Goal: Task Accomplishment & Management: Manage account settings

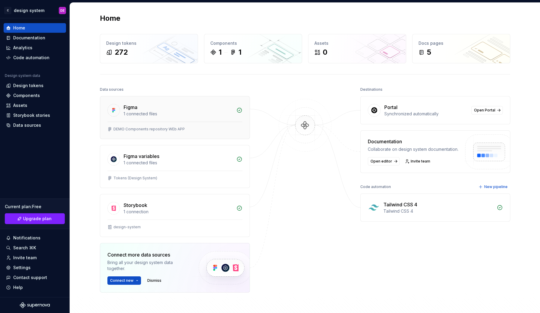
click at [220, 116] on div "1 connected files" at bounding box center [178, 114] width 109 height 6
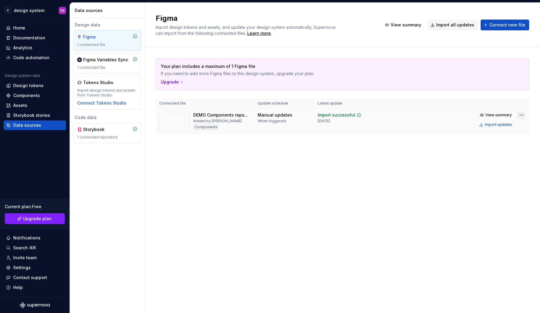
click at [519, 113] on html "C design system DE Home Documentation Analytics Code automation Design system d…" at bounding box center [270, 156] width 540 height 313
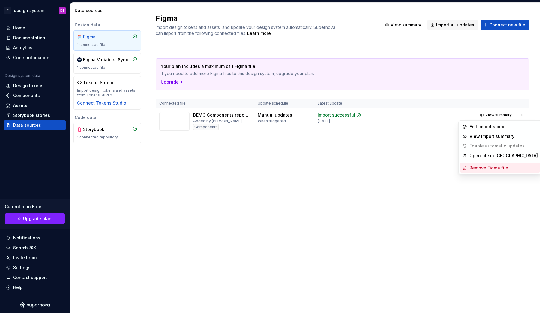
click at [476, 167] on div "Remove Figma file" at bounding box center [504, 168] width 68 height 6
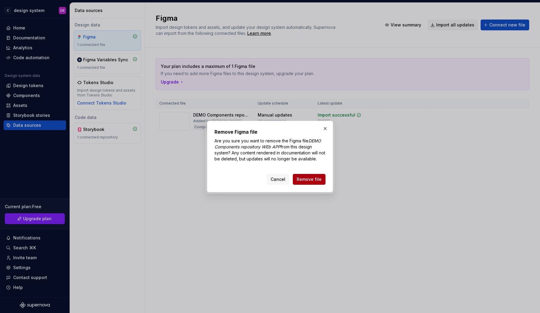
click at [317, 180] on span "Remove file" at bounding box center [309, 179] width 25 height 6
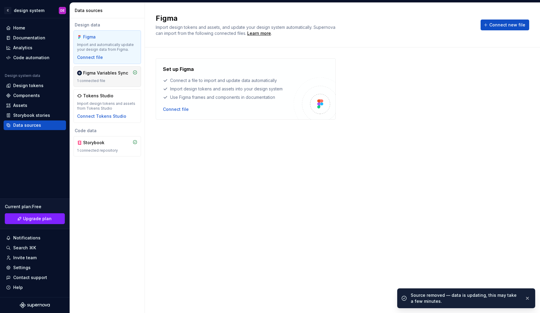
click at [120, 80] on div "1 connected file" at bounding box center [107, 80] width 60 height 5
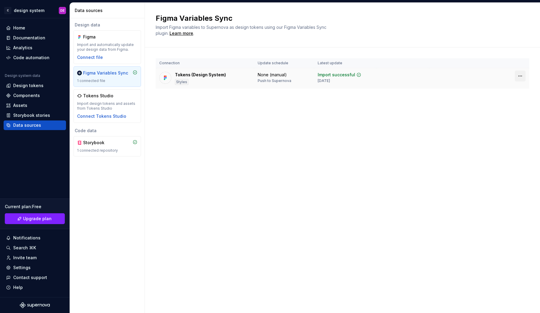
click at [524, 77] on html "C design system DE Home Documentation Analytics Code automation Design system d…" at bounding box center [270, 156] width 540 height 313
click at [509, 91] on div "Disconnect plugin" at bounding box center [516, 89] width 39 height 6
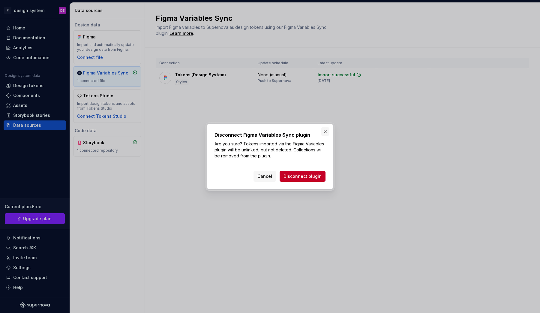
click at [324, 130] on button "button" at bounding box center [325, 131] width 8 height 8
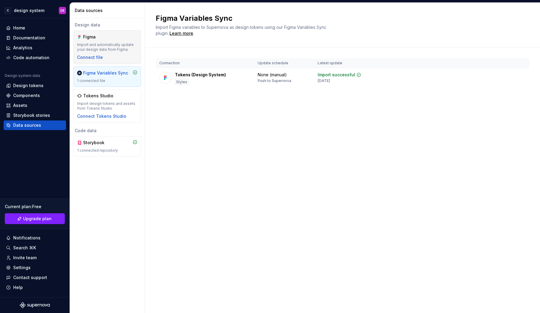
click at [128, 47] on div "Import and automatically update your design data from Figma." at bounding box center [107, 47] width 60 height 10
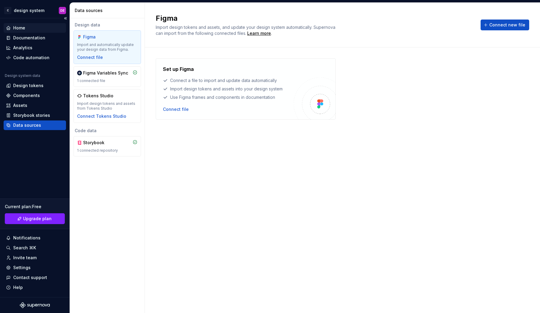
click at [25, 26] on div "Home" at bounding box center [19, 28] width 12 height 6
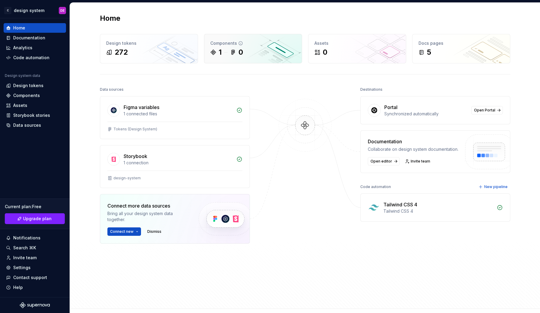
click at [243, 53] on div "1 0" at bounding box center [253, 52] width 86 height 10
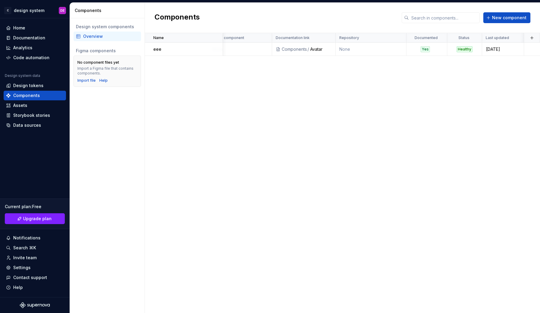
scroll to position [0, 74]
click at [525, 50] on td at bounding box center [532, 49] width 16 height 13
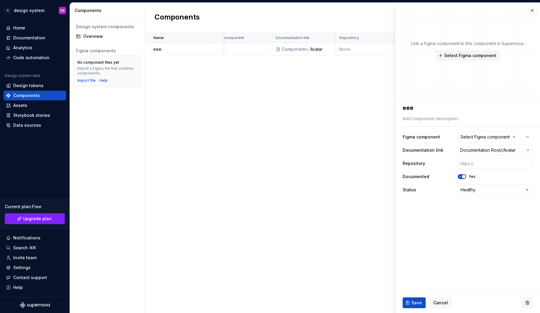
click at [529, 302] on button "button" at bounding box center [527, 302] width 11 height 11
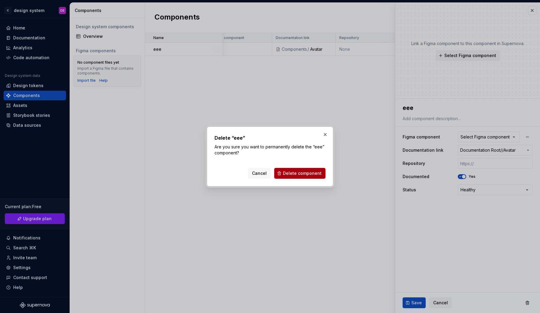
click at [310, 172] on span "Delete component" at bounding box center [302, 173] width 39 height 6
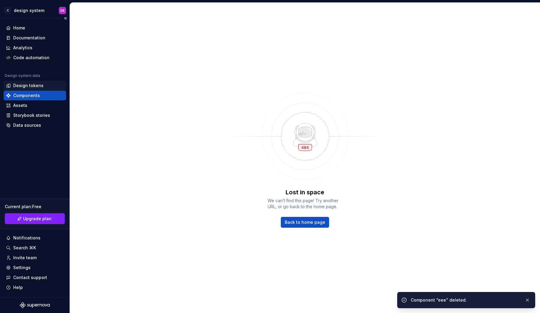
click at [31, 88] on div "Design tokens" at bounding box center [28, 86] width 30 height 6
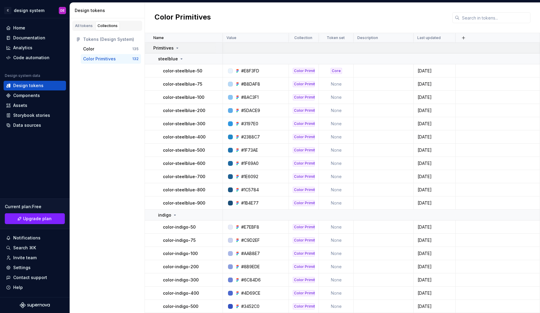
click at [183, 47] on div "Primitives" at bounding box center [187, 48] width 69 height 6
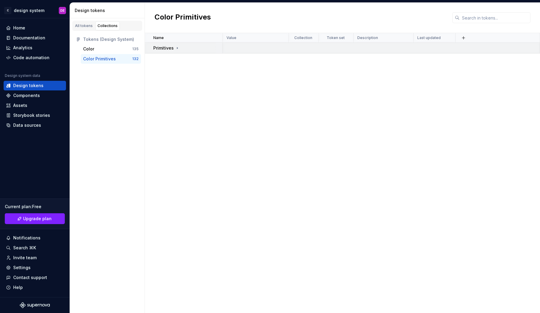
click at [479, 44] on td at bounding box center [381, 48] width 317 height 11
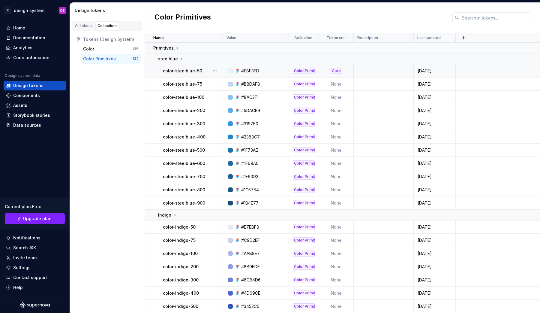
click at [189, 68] on p "color-steelblue-50" at bounding box center [182, 71] width 39 height 6
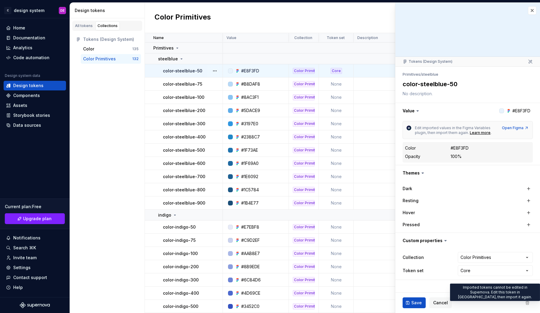
click at [528, 302] on span at bounding box center [527, 302] width 11 height 11
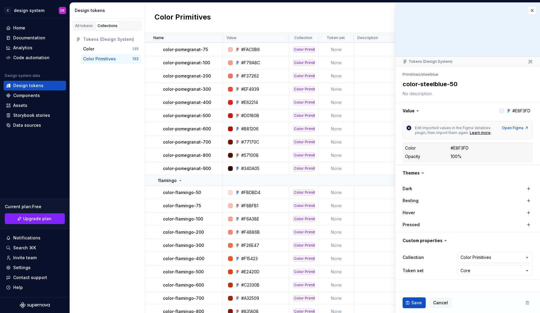
scroll to position [1614, 0]
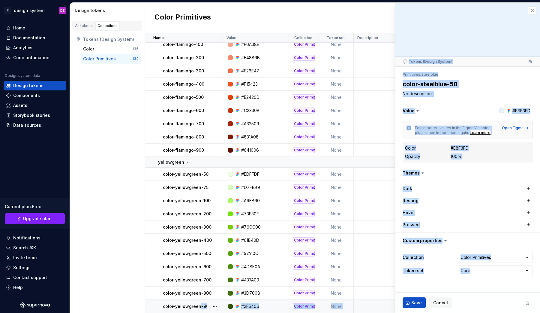
click at [199, 304] on p "color-yellowgreen-900" at bounding box center [187, 306] width 49 height 6
click at [120, 276] on div "All tokens Collections Tokens (Design System) Color 135 Color Primitives 132" at bounding box center [107, 165] width 75 height 294
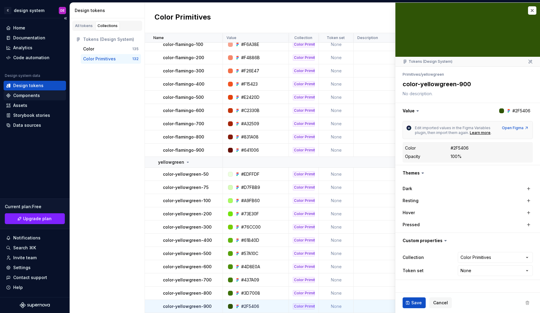
click at [24, 95] on div "Components" at bounding box center [26, 95] width 27 height 6
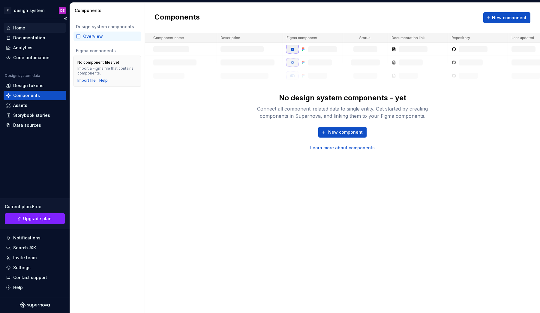
click at [28, 25] on div "Home" at bounding box center [35, 28] width 58 height 6
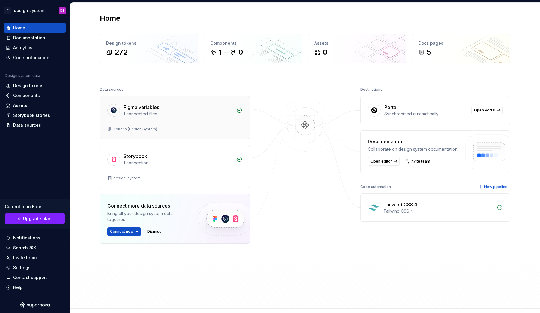
click at [219, 114] on div "1 connected files" at bounding box center [178, 114] width 109 height 6
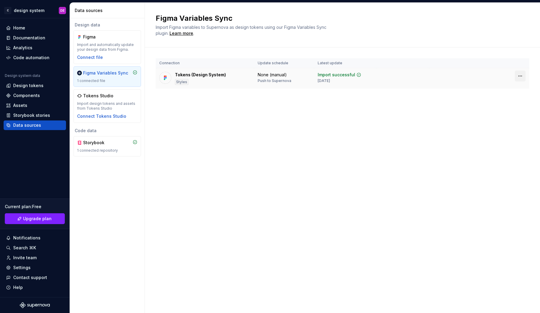
click at [521, 75] on html "C design system DE Home Documentation Analytics Code automation Design system d…" at bounding box center [270, 156] width 540 height 313
click at [505, 90] on div "Disconnect plugin" at bounding box center [516, 89] width 39 height 6
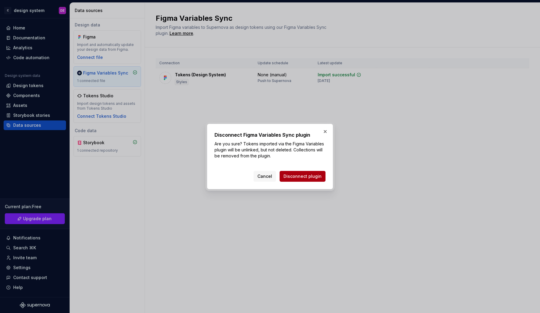
click at [293, 176] on span "Disconnect plugin" at bounding box center [303, 176] width 38 height 6
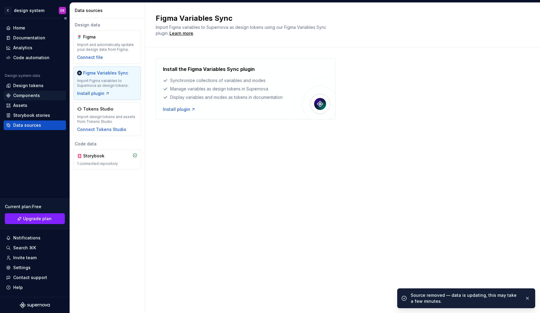
click at [25, 96] on div "Components" at bounding box center [26, 95] width 27 height 6
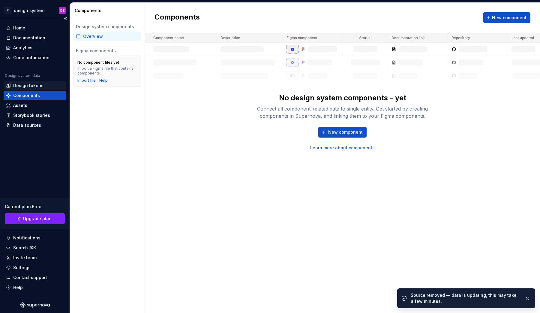
click at [25, 86] on div "Design tokens" at bounding box center [28, 86] width 30 height 6
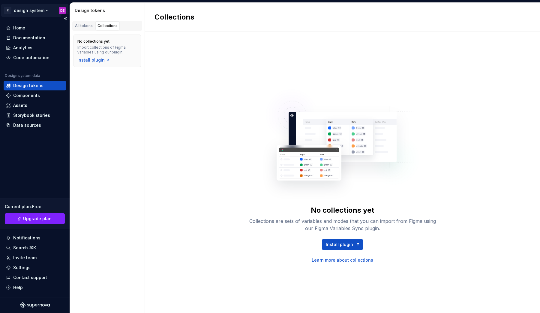
click at [44, 9] on html "C design system DE Home Documentation Analytics Code automation Design system d…" at bounding box center [270, 156] width 540 height 313
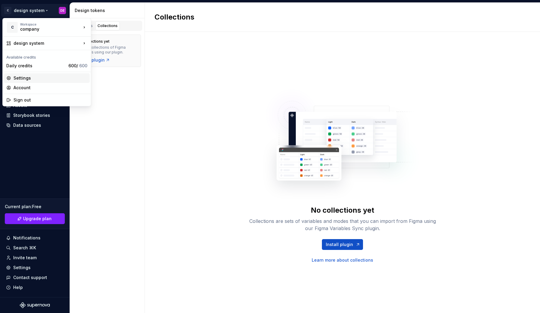
click at [24, 78] on div "Settings" at bounding box center [51, 78] width 74 height 6
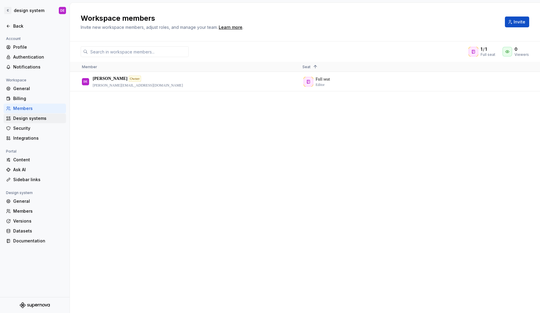
click at [35, 119] on div "Design systems" at bounding box center [38, 118] width 50 height 6
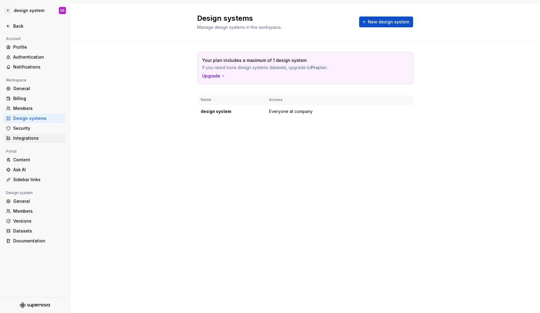
click at [29, 138] on div "Integrations" at bounding box center [38, 138] width 50 height 6
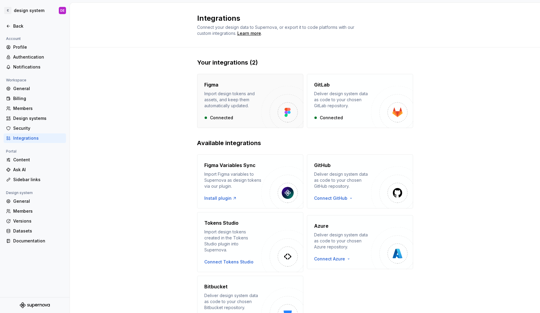
click at [261, 86] on img "button" at bounding box center [282, 107] width 42 height 42
click at [242, 169] on div "Figma Variables Sync Import Figma variables to Supernova as design tokens via o…" at bounding box center [232, 175] width 57 height 28
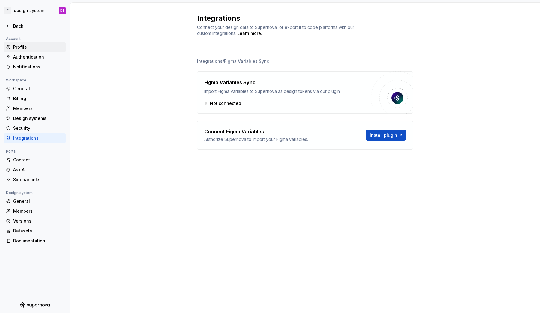
click at [24, 50] on div "Profile" at bounding box center [38, 47] width 50 height 6
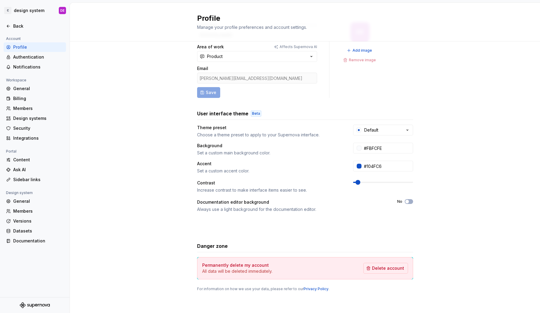
scroll to position [31, 0]
click at [38, 55] on div "Authentication" at bounding box center [38, 57] width 50 height 6
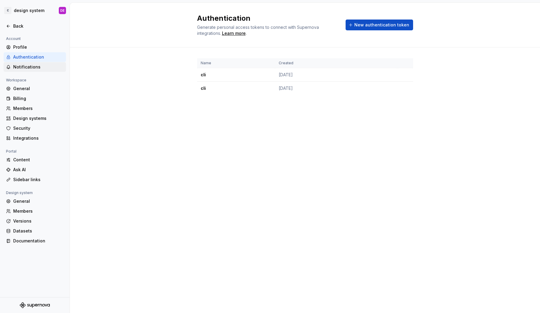
click at [33, 65] on div "Notifications" at bounding box center [38, 67] width 50 height 6
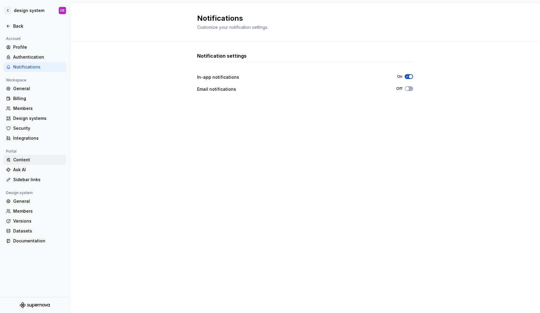
click at [28, 161] on div "Content" at bounding box center [38, 160] width 50 height 6
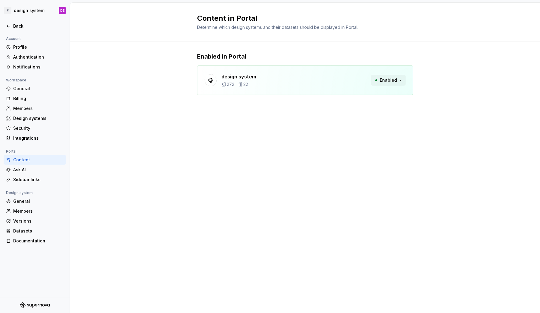
click at [393, 81] on span "Enabled" at bounding box center [388, 80] width 17 height 6
click at [237, 142] on div "Content in Portal Determine which design systems and their datasets should be d…" at bounding box center [305, 158] width 470 height 310
click at [42, 202] on div "General" at bounding box center [38, 201] width 50 height 6
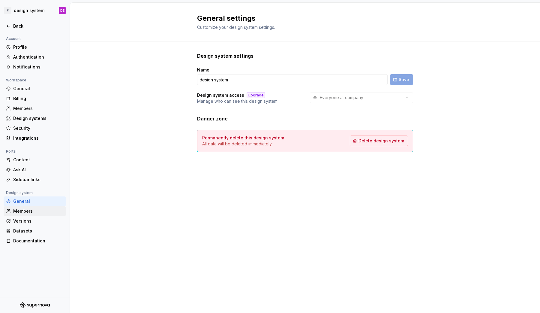
click at [36, 210] on div "Members" at bounding box center [38, 211] width 50 height 6
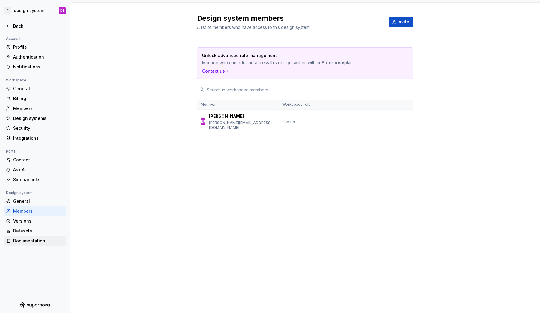
click at [28, 240] on div "Documentation" at bounding box center [38, 241] width 50 height 6
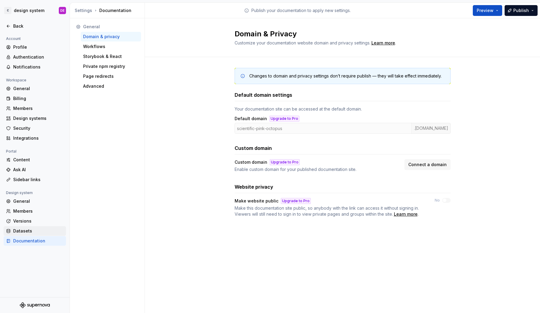
click at [29, 231] on div "Datasets" at bounding box center [38, 231] width 50 height 6
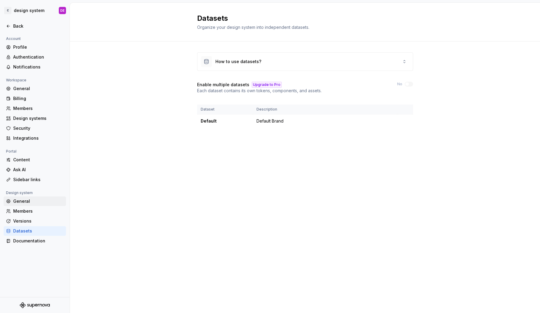
click at [22, 205] on div "General" at bounding box center [35, 201] width 62 height 10
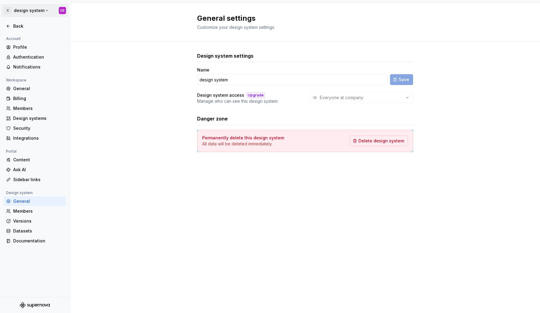
click at [14, 12] on html "C design system DE Back Account Profile Authentication Notifications Workspace …" at bounding box center [270, 156] width 540 height 313
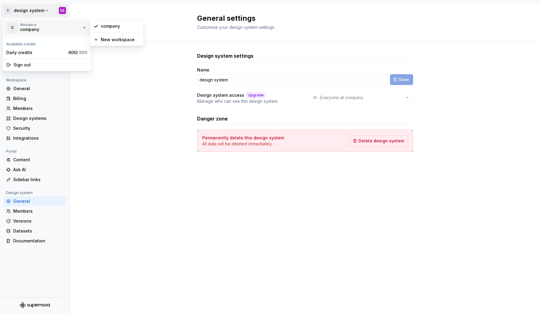
click at [12, 26] on div "C" at bounding box center [12, 27] width 11 height 11
click at [142, 83] on html "C design system DE Back Account Profile Authentication Notifications Workspace …" at bounding box center [270, 156] width 540 height 313
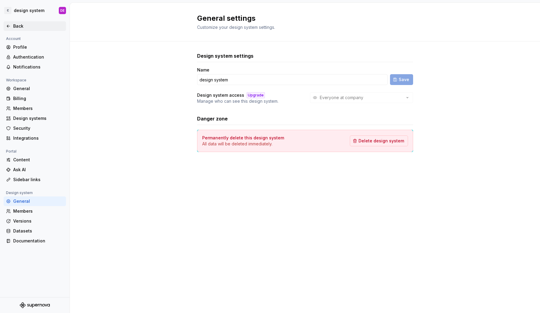
click at [19, 28] on div "Back" at bounding box center [38, 26] width 50 height 6
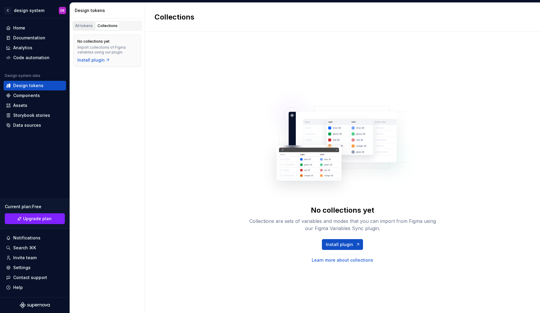
click at [83, 26] on div "All tokens" at bounding box center [84, 25] width 18 height 5
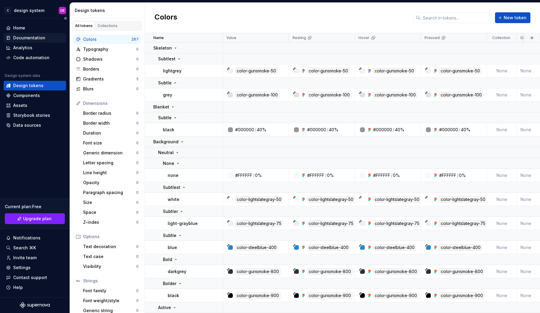
click at [37, 39] on div "Documentation" at bounding box center [29, 38] width 32 height 6
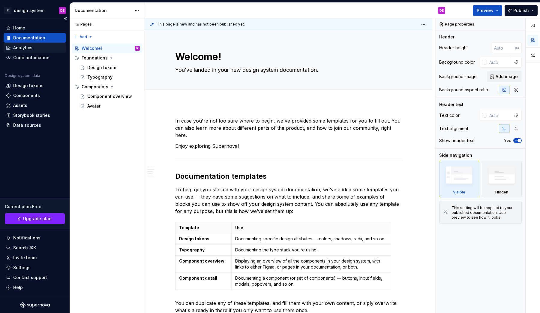
type textarea "*"
click at [33, 47] on div "Analytics" at bounding box center [35, 48] width 58 height 6
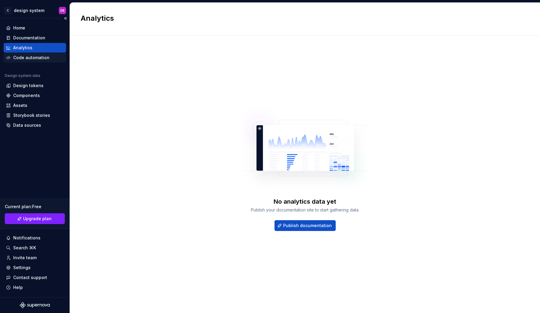
click at [28, 59] on div "Code automation" at bounding box center [31, 58] width 36 height 6
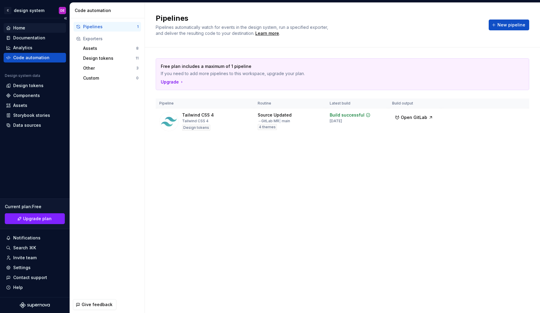
click at [28, 30] on div "Home" at bounding box center [35, 28] width 58 height 6
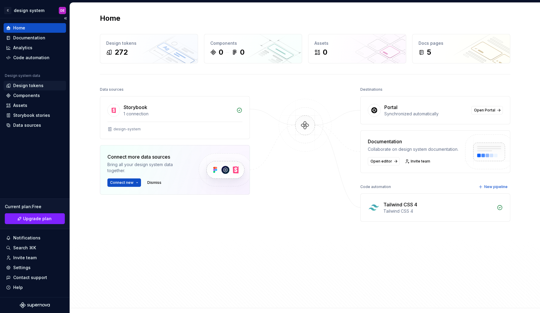
click at [32, 87] on div "Design tokens" at bounding box center [28, 86] width 30 height 6
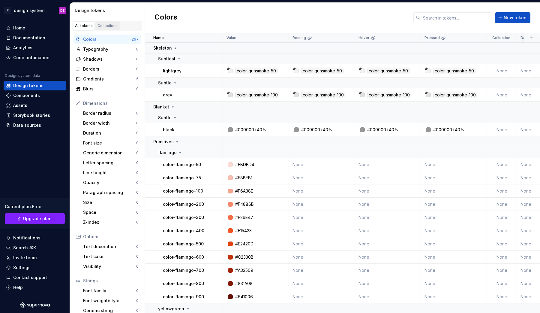
click at [112, 23] on link "Collections" at bounding box center [107, 25] width 24 height 9
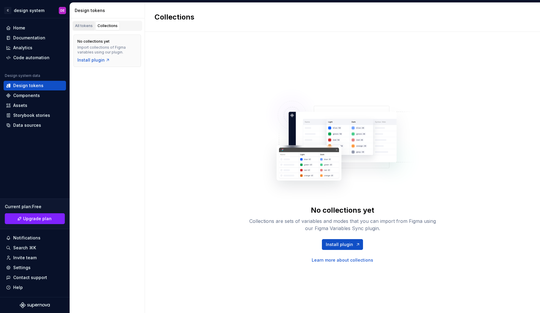
click at [85, 26] on div "All tokens" at bounding box center [84, 25] width 18 height 5
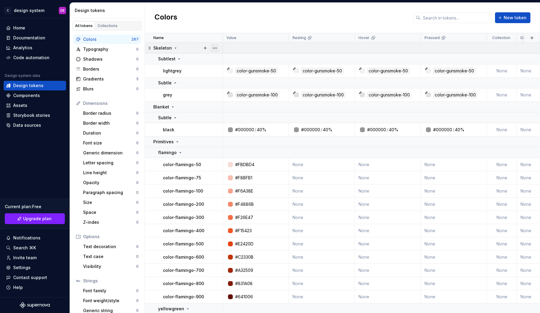
click at [213, 48] on button "button" at bounding box center [215, 48] width 8 height 8
click at [226, 116] on div "Delete group" at bounding box center [241, 116] width 39 height 6
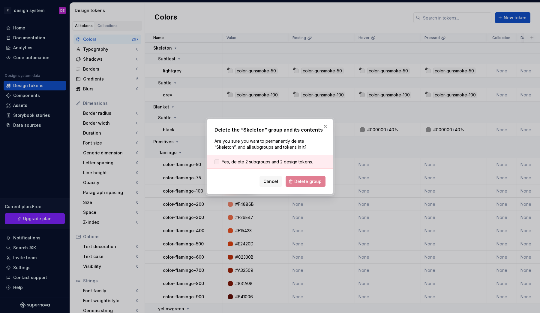
click at [289, 164] on span "Yes, delete 2 subgroups and 2 design tokens." at bounding box center [267, 162] width 91 height 6
click at [310, 183] on span "Delete group" at bounding box center [307, 181] width 27 height 6
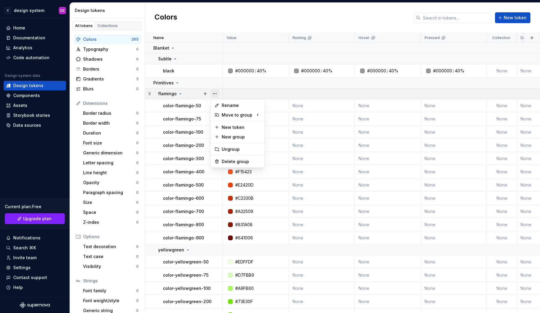
click at [218, 94] on button "button" at bounding box center [215, 93] width 8 height 8
click at [237, 161] on div "Delete group" at bounding box center [241, 161] width 39 height 6
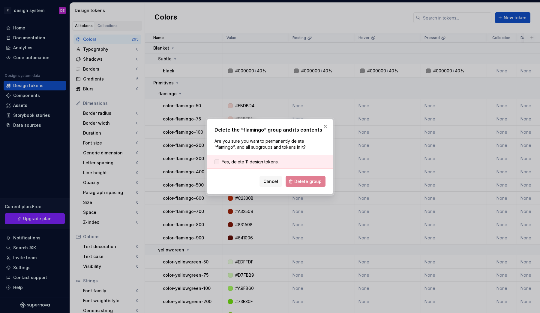
click at [261, 163] on span "Yes, delete 11 design tokens." at bounding box center [250, 162] width 57 height 6
click at [301, 182] on span "Delete group" at bounding box center [307, 181] width 27 height 6
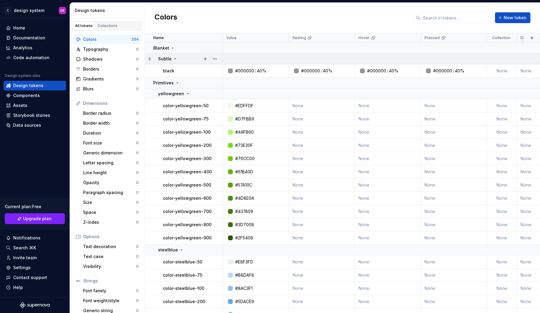
click at [175, 60] on icon at bounding box center [175, 58] width 5 height 5
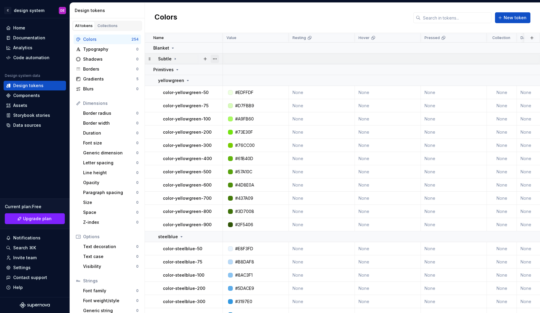
click at [215, 59] on button "button" at bounding box center [215, 59] width 8 height 8
click at [247, 127] on div "Delete group" at bounding box center [241, 127] width 39 height 6
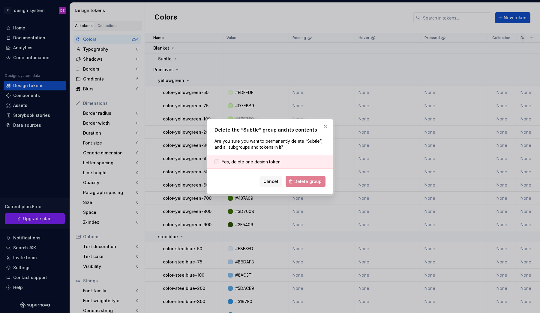
click at [273, 159] on span "Yes, delete one design token." at bounding box center [252, 162] width 60 height 6
click at [303, 181] on span "Delete group" at bounding box center [307, 181] width 27 height 6
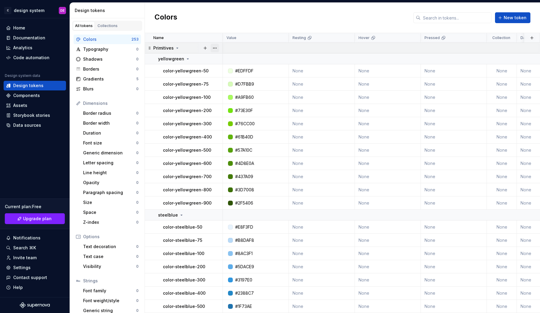
click at [213, 48] on button "button" at bounding box center [215, 48] width 8 height 8
click at [235, 116] on div "Delete group" at bounding box center [241, 116] width 39 height 6
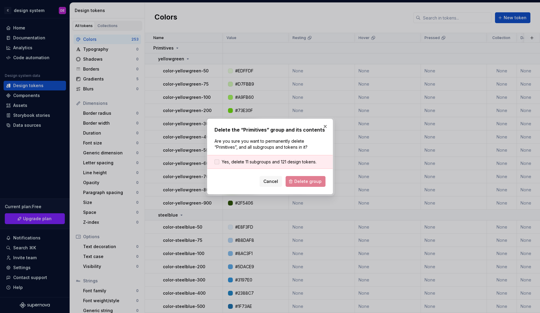
click at [241, 160] on span "Yes, delete 11 subgroups and 121 design tokens." at bounding box center [269, 162] width 95 height 6
click at [303, 181] on span "Delete group" at bounding box center [307, 181] width 27 height 6
click at [315, 183] on div "Cancel Delete group" at bounding box center [270, 181] width 111 height 11
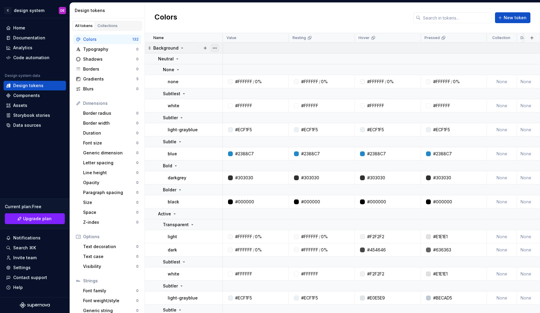
click at [216, 49] on button "button" at bounding box center [215, 48] width 8 height 8
click at [252, 116] on div "Delete group" at bounding box center [241, 116] width 39 height 6
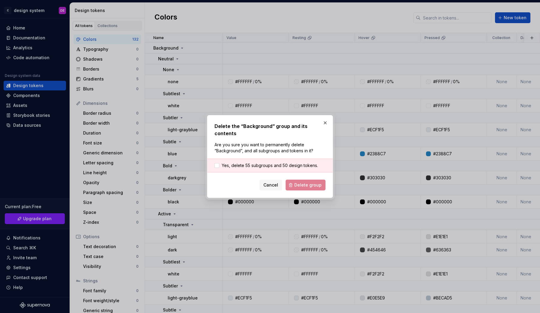
click at [276, 161] on div "Yes, delete 55 subgroups and 50 design tokens." at bounding box center [269, 165] width 125 height 14
click at [276, 164] on span "Yes, delete 55 subgroups and 50 design tokens." at bounding box center [270, 165] width 96 height 6
click at [300, 181] on button "Delete group" at bounding box center [306, 184] width 40 height 11
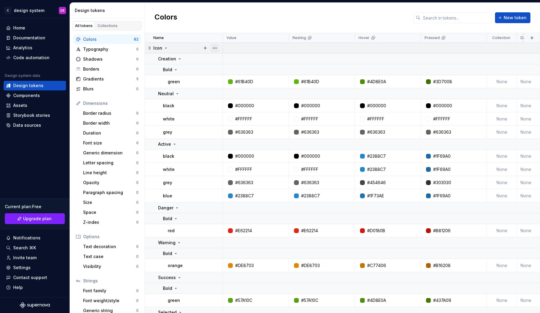
click at [215, 49] on button "button" at bounding box center [215, 48] width 8 height 8
click at [243, 115] on div "Delete group" at bounding box center [241, 116] width 39 height 6
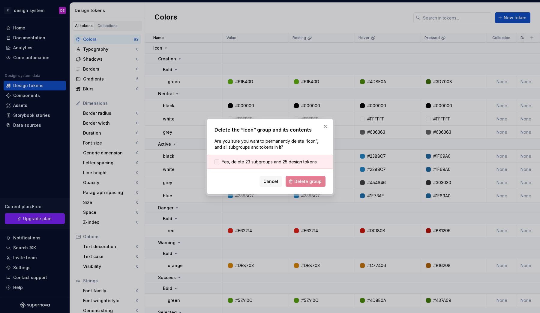
click at [290, 164] on span "Yes, delete 23 subgroups and 25 design tokens." at bounding box center [270, 162] width 96 height 6
click at [308, 176] on button "Delete group" at bounding box center [306, 181] width 40 height 11
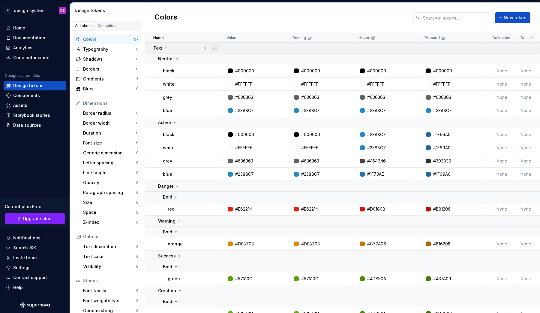
click at [215, 47] on button "button" at bounding box center [215, 48] width 8 height 8
click at [232, 115] on div "Delete group" at bounding box center [241, 116] width 39 height 6
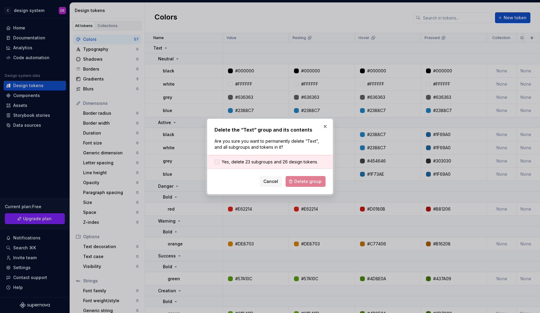
click at [294, 162] on span "Yes, delete 23 subgroups and 26 design tokens." at bounding box center [270, 162] width 96 height 6
click at [299, 179] on span "Delete group" at bounding box center [307, 181] width 27 height 6
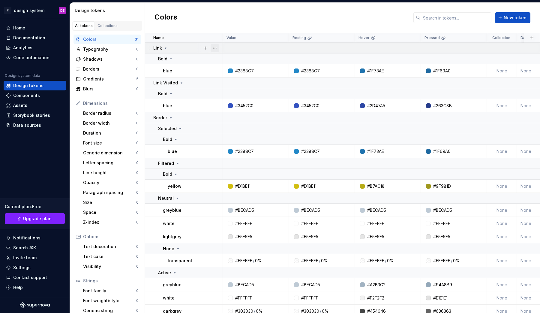
click at [216, 48] on button "button" at bounding box center [215, 48] width 8 height 8
click at [238, 114] on div "Delete group" at bounding box center [241, 116] width 39 height 6
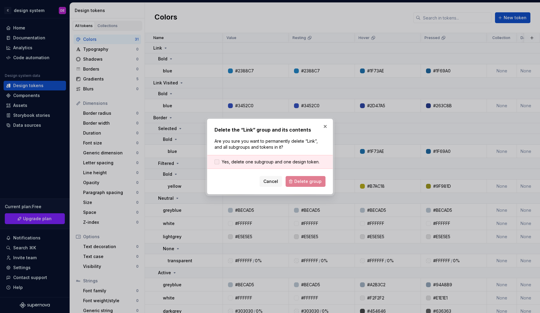
click at [301, 164] on span "Yes, delete one subgroup and one design token." at bounding box center [271, 162] width 98 height 6
click at [303, 178] on span "Delete group" at bounding box center [307, 181] width 27 height 6
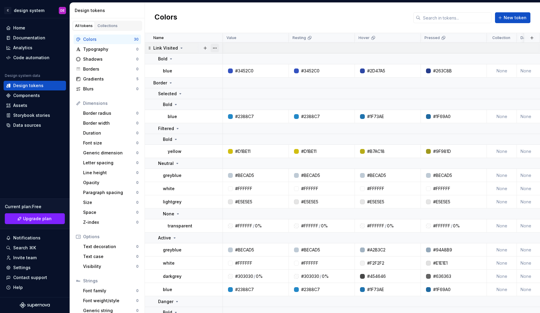
click at [217, 47] on button "button" at bounding box center [215, 48] width 8 height 8
click at [231, 114] on div "Delete group" at bounding box center [241, 116] width 39 height 6
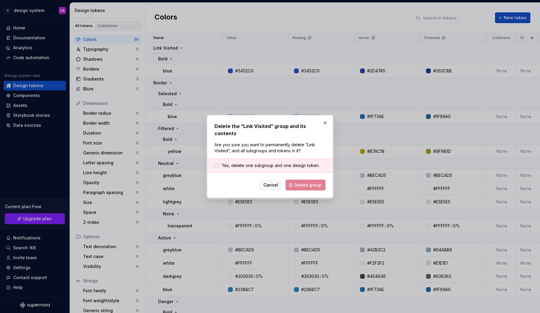
click at [221, 162] on label "Yes, delete one subgroup and one design token." at bounding box center [267, 165] width 105 height 6
click at [302, 182] on span "Delete group" at bounding box center [307, 185] width 27 height 6
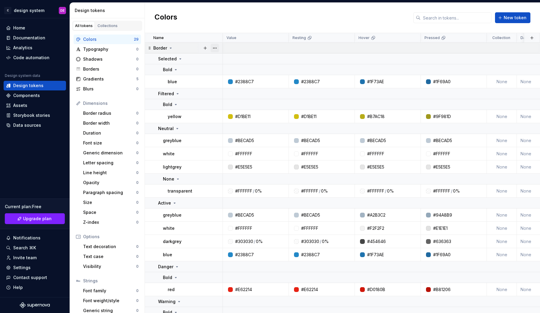
click at [217, 48] on button "button" at bounding box center [215, 48] width 8 height 8
click at [230, 115] on div "Delete group" at bounding box center [241, 116] width 39 height 6
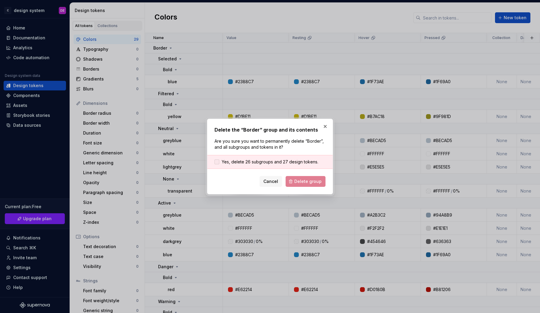
click at [298, 160] on span "Yes, delete 26 subgroups and 27 design tokens." at bounding box center [270, 162] width 97 height 6
click at [298, 182] on span "Delete group" at bounding box center [307, 181] width 27 height 6
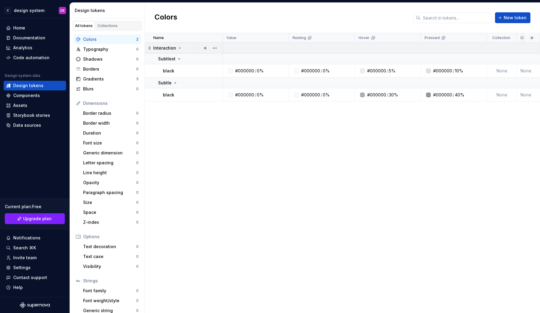
click at [220, 47] on div at bounding box center [210, 48] width 25 height 11
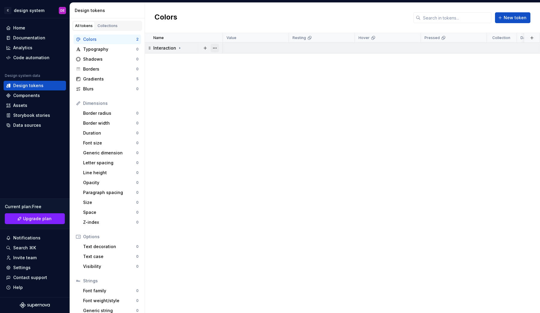
click at [216, 47] on button "button" at bounding box center [215, 48] width 8 height 8
click at [225, 116] on div "Delete group" at bounding box center [241, 116] width 39 height 6
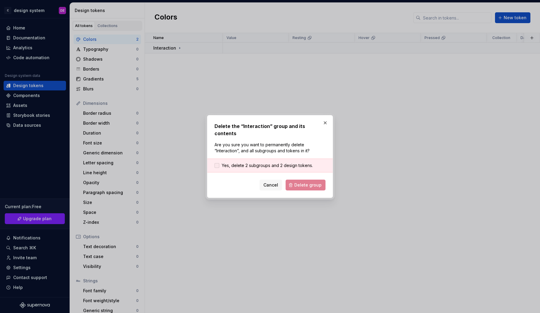
click at [298, 164] on span "Yes, delete 2 subgroups and 2 design tokens." at bounding box center [267, 165] width 91 height 6
click at [298, 182] on span "Delete group" at bounding box center [307, 185] width 27 height 6
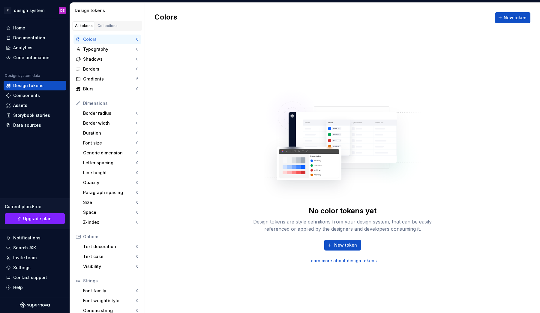
click at [204, 119] on div "No color tokens yet Design tokens are style definitions from your design system…" at bounding box center [342, 173] width 395 height 280
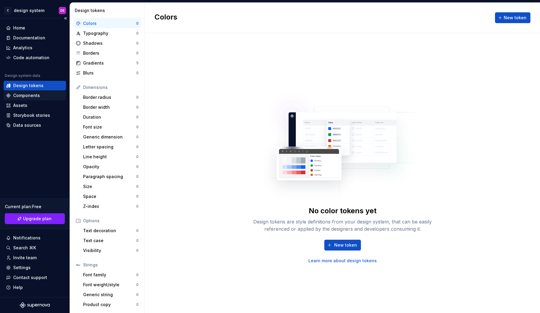
click at [34, 93] on div "Components" at bounding box center [26, 95] width 27 height 6
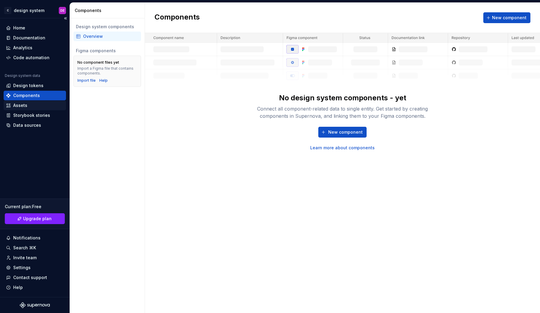
click at [32, 103] on div "Assets" at bounding box center [35, 105] width 58 height 6
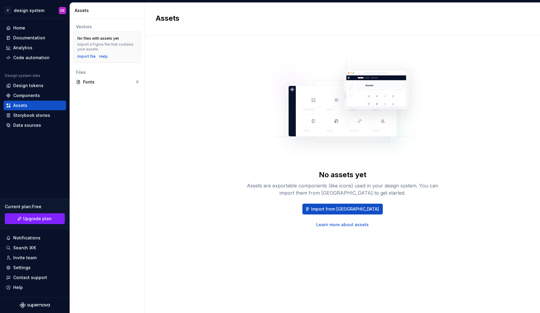
click at [21, 29] on div "Home" at bounding box center [19, 28] width 12 height 6
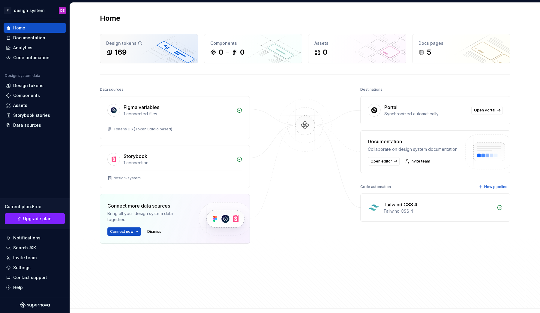
click at [135, 50] on div "169" at bounding box center [149, 52] width 86 height 10
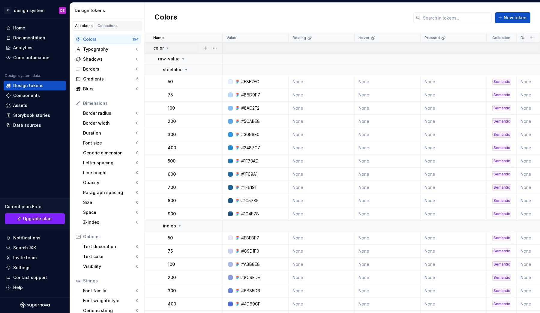
click at [167, 48] on icon at bounding box center [168, 48] width 2 height 1
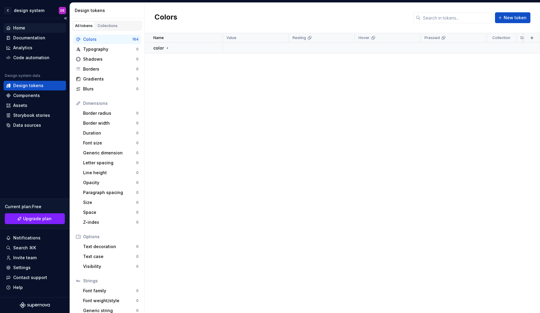
click at [18, 29] on div "Home" at bounding box center [19, 28] width 12 height 6
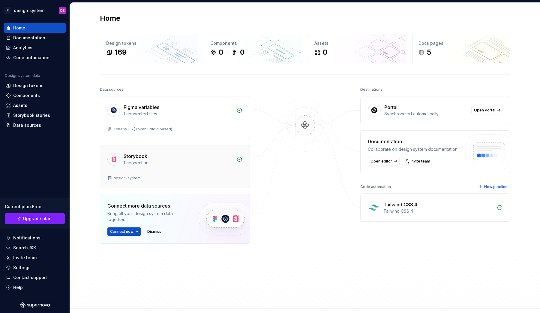
click at [134, 171] on div "design-system" at bounding box center [174, 178] width 149 height 17
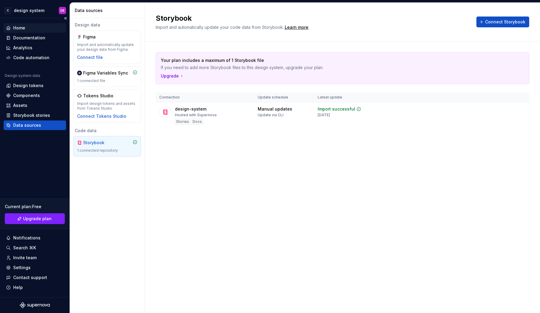
click at [35, 29] on div "Home" at bounding box center [35, 28] width 58 height 6
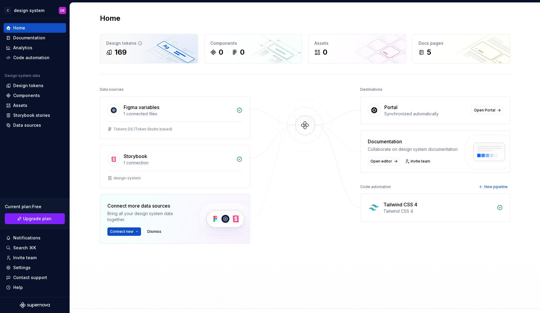
click at [157, 52] on div "169" at bounding box center [149, 52] width 86 height 10
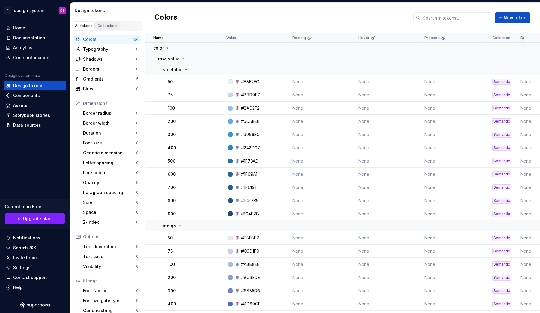
click at [109, 24] on div "Collections" at bounding box center [108, 25] width 20 height 5
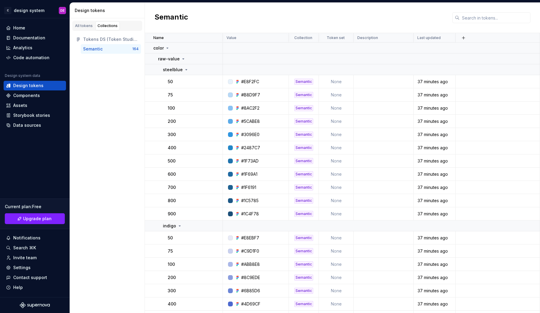
click at [116, 51] on div "Semantic" at bounding box center [107, 49] width 49 height 6
click at [169, 47] on icon at bounding box center [167, 48] width 5 height 5
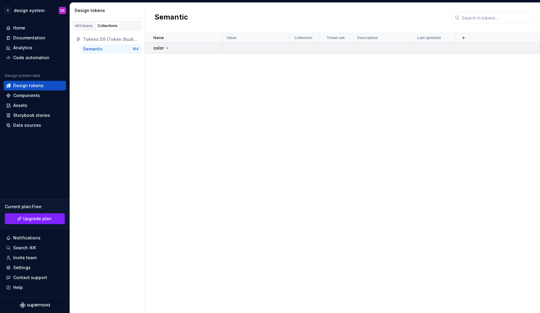
click at [165, 47] on icon at bounding box center [167, 48] width 5 height 5
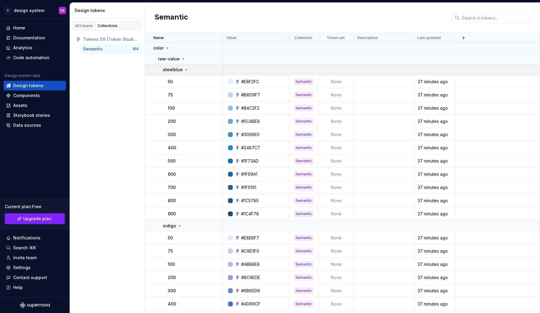
click at [185, 69] on icon at bounding box center [186, 69] width 5 height 5
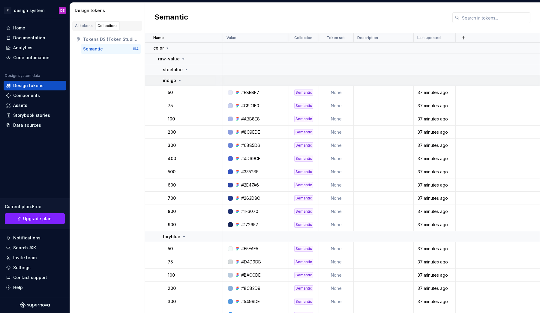
click at [179, 82] on icon at bounding box center [179, 80] width 5 height 5
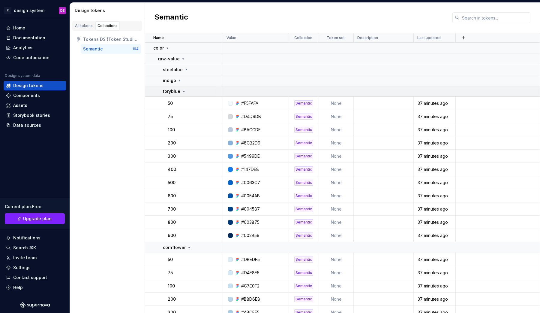
click at [183, 90] on icon at bounding box center [184, 91] width 5 height 5
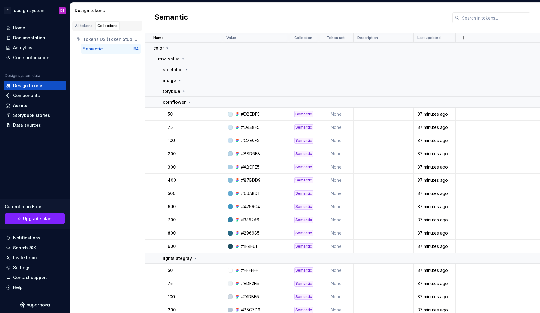
click at [114, 38] on div "Tokens DS (Token Studio based)" at bounding box center [111, 39] width 56 height 6
click at [85, 26] on div "All tokens" at bounding box center [84, 25] width 18 height 5
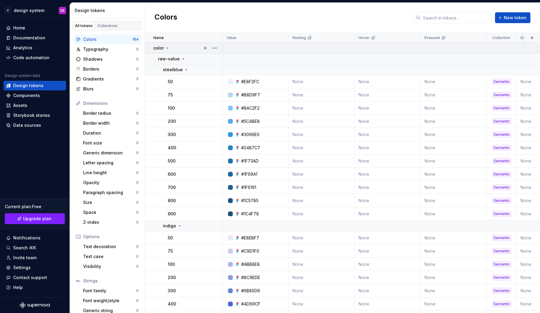
click at [168, 48] on icon at bounding box center [167, 48] width 5 height 5
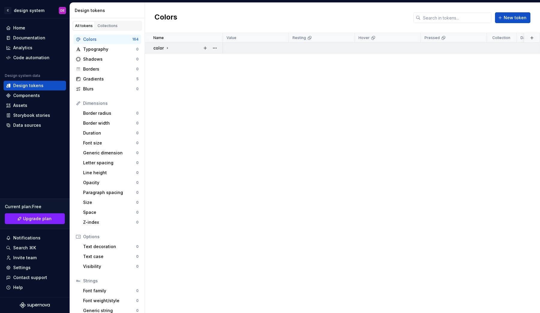
click at [168, 48] on icon at bounding box center [167, 48] width 5 height 5
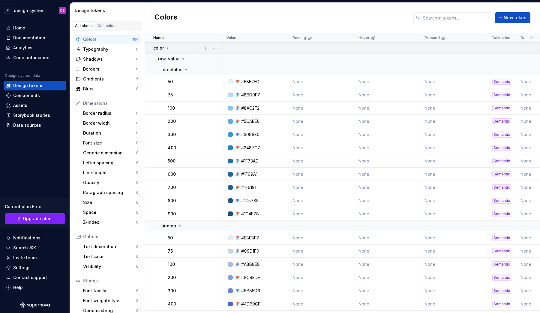
click at [168, 48] on icon at bounding box center [167, 48] width 5 height 5
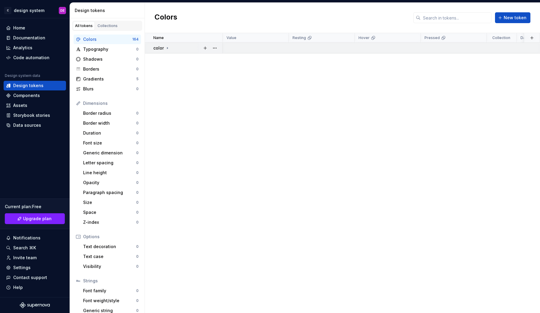
click at [168, 48] on icon at bounding box center [167, 48] width 5 height 5
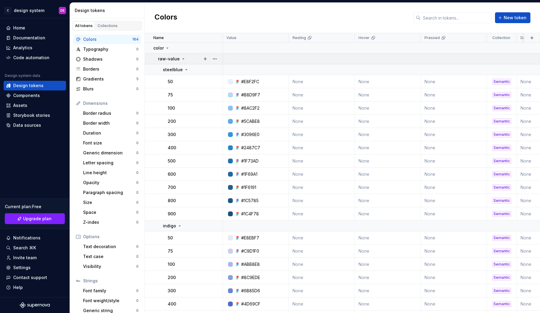
click at [181, 57] on icon at bounding box center [183, 58] width 5 height 5
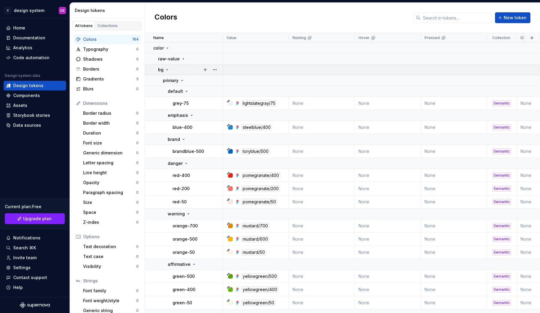
click at [167, 68] on icon at bounding box center [167, 69] width 5 height 5
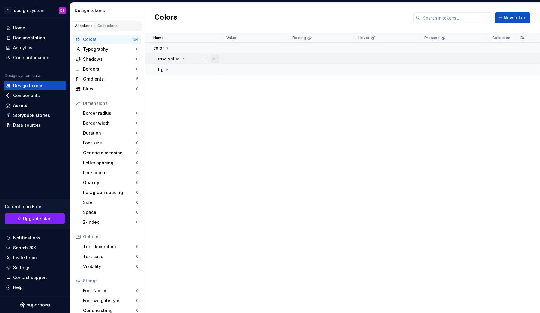
click at [216, 58] on button "button" at bounding box center [215, 59] width 8 height 8
